Goal: Information Seeking & Learning: Find specific fact

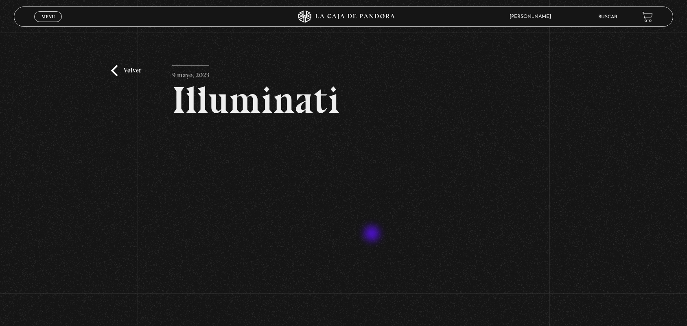
scroll to position [54, 0]
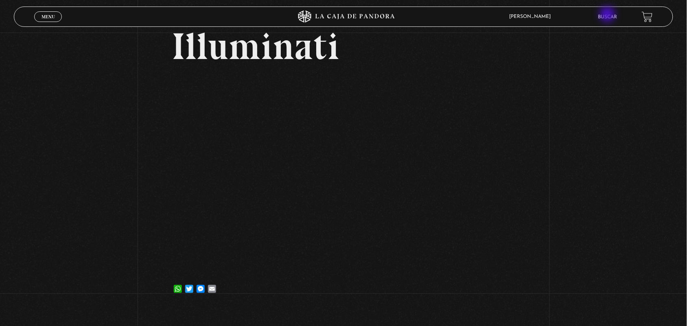
click at [609, 13] on li "Buscar" at bounding box center [608, 17] width 19 height 13
click at [613, 13] on li "Buscar" at bounding box center [608, 17] width 19 height 13
click at [628, 18] on ul "Buscar" at bounding box center [616, 17] width 35 height 13
click at [613, 15] on link "Buscar" at bounding box center [608, 17] width 19 height 5
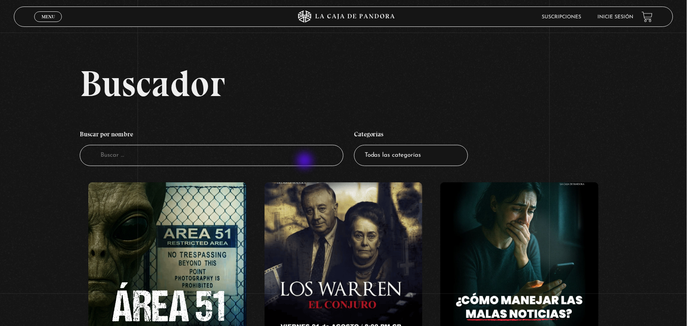
click at [306, 162] on input "Buscador" at bounding box center [212, 156] width 264 height 22
type input "j"
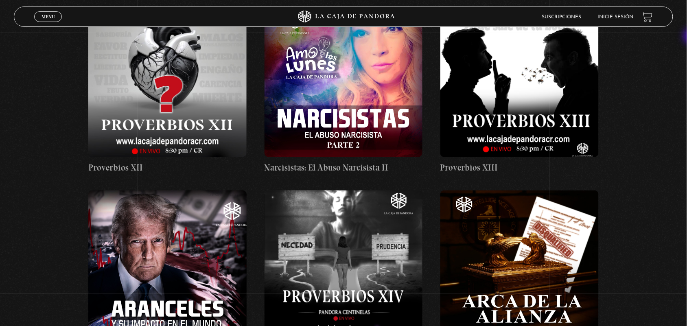
scroll to position [1710, 0]
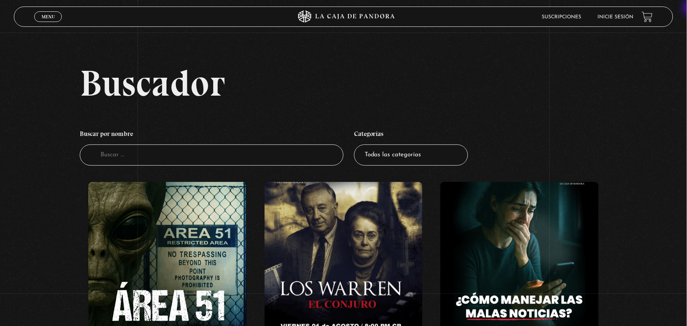
scroll to position [0, 0]
click at [214, 154] on input "Buscador" at bounding box center [212, 156] width 264 height 22
click at [214, 152] on input "Buscador" at bounding box center [212, 156] width 264 height 22
click at [198, 165] on input "Buscador" at bounding box center [212, 156] width 264 height 22
click at [196, 159] on input "Buscador" at bounding box center [212, 156] width 264 height 22
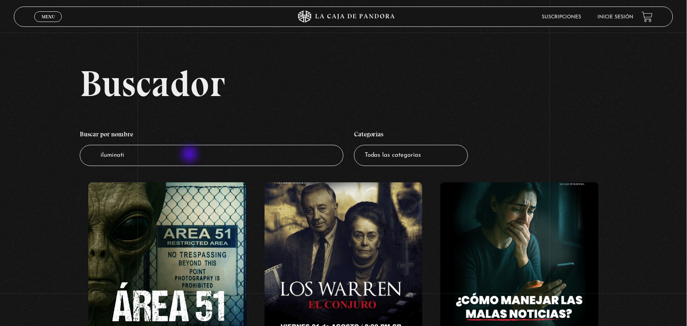
type input "iluminati"
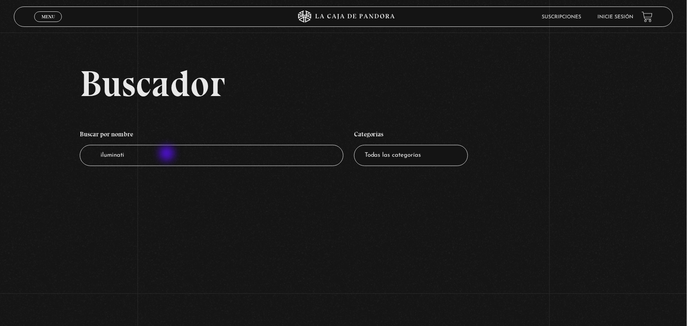
click at [167, 153] on input "iluminati" at bounding box center [212, 156] width 264 height 22
type input "il"
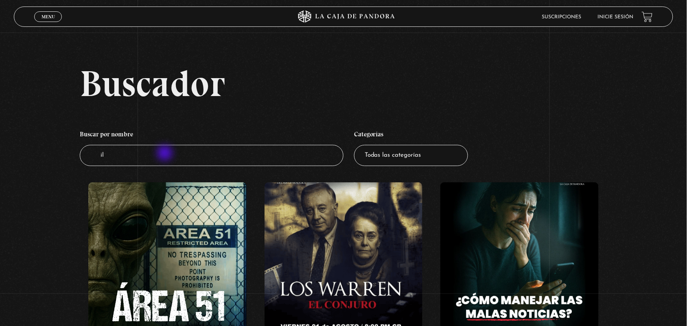
click at [166, 154] on input "il" at bounding box center [212, 156] width 264 height 22
type input "ilum"
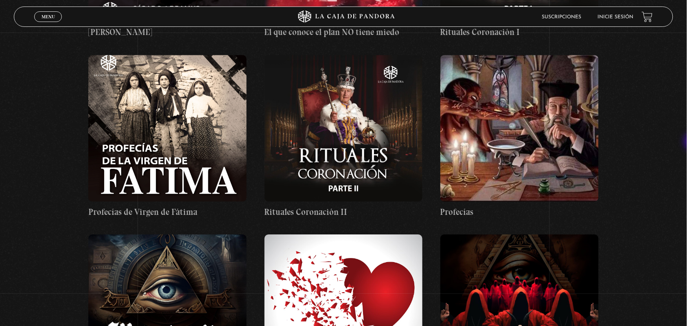
scroll to position [9498, 0]
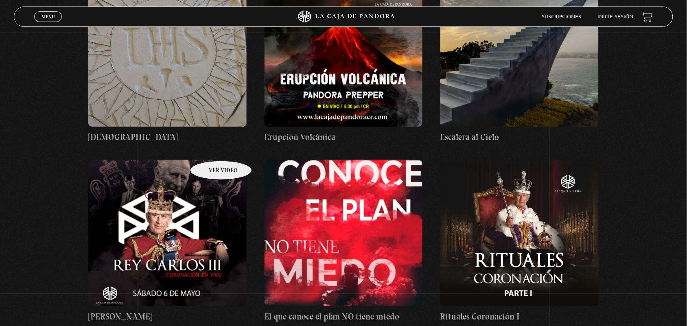
click at [210, 160] on figure at bounding box center [167, 233] width 158 height 147
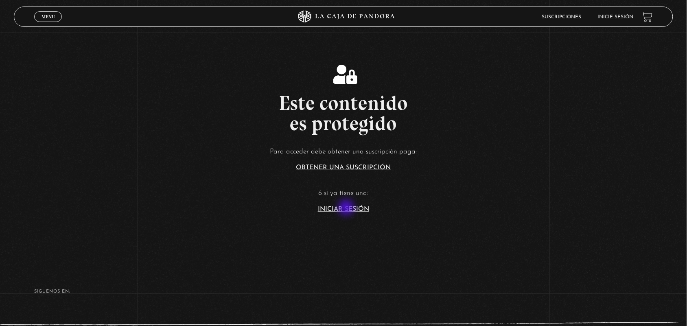
click at [347, 208] on link "Iniciar Sesión" at bounding box center [343, 209] width 51 height 7
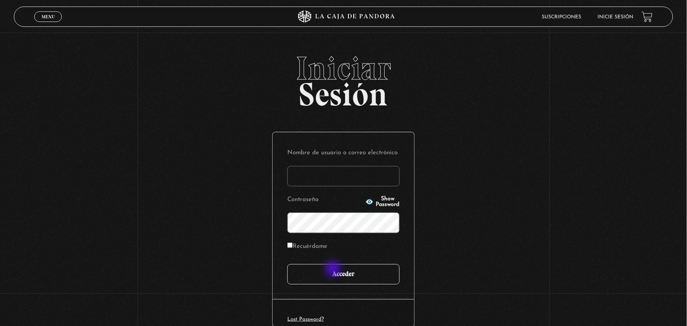
type input "ANGE-LU"
click at [334, 272] on input "Acceder" at bounding box center [343, 274] width 112 height 20
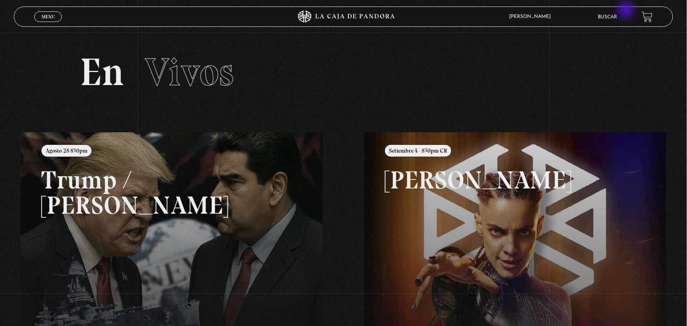
click at [618, 11] on li "Buscar" at bounding box center [608, 17] width 19 height 13
click at [610, 15] on link "Buscar" at bounding box center [608, 17] width 19 height 5
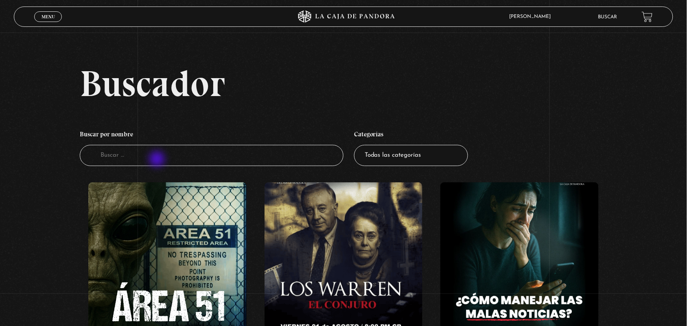
click at [158, 160] on input "Buscador" at bounding box center [212, 156] width 264 height 22
type input "reina"
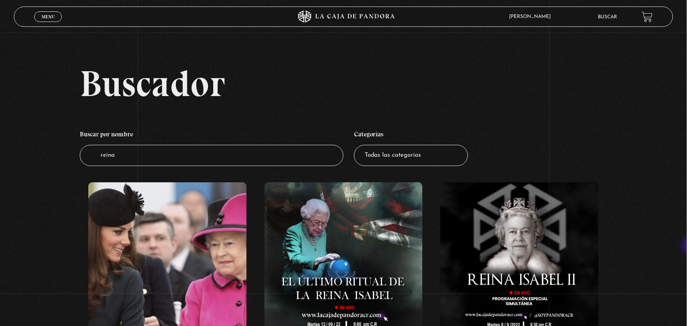
scroll to position [285, 0]
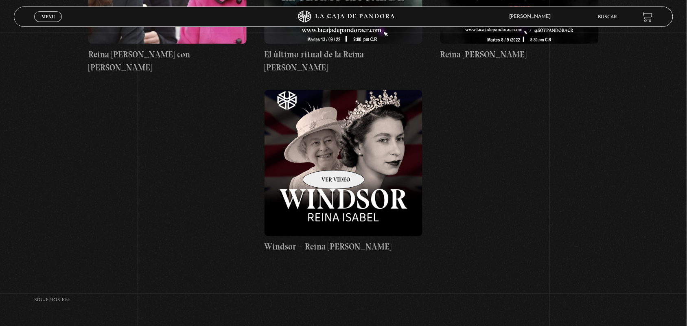
click at [324, 159] on figure at bounding box center [344, 163] width 158 height 147
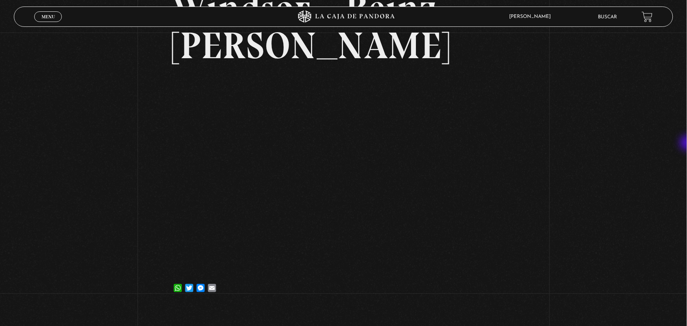
scroll to position [97, 0]
